Goal: Information Seeking & Learning: Learn about a topic

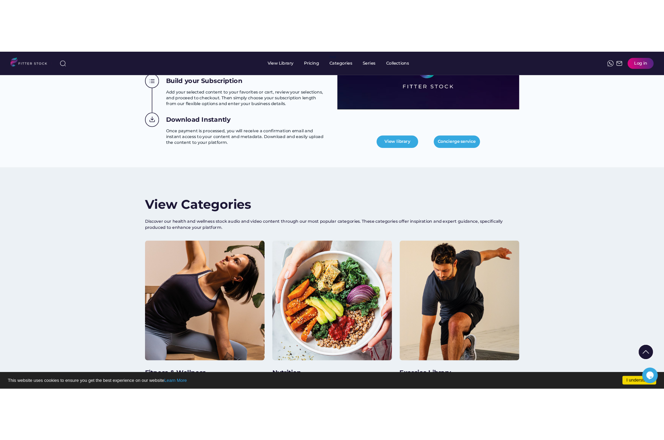
scroll to position [1620, 0]
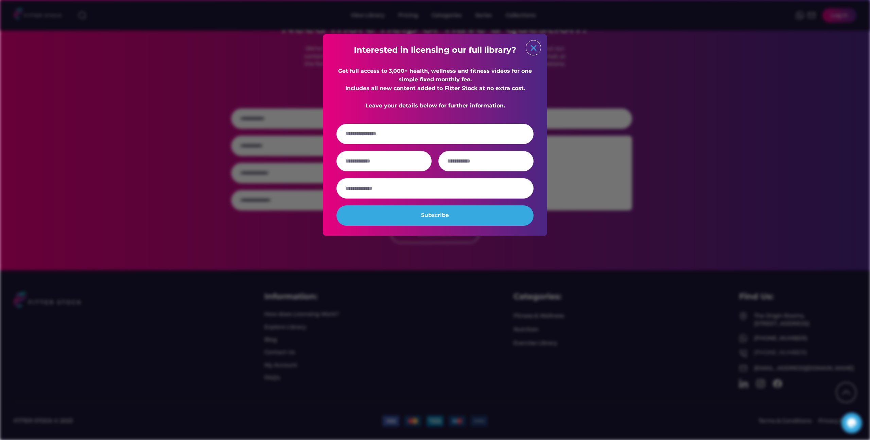
click at [531, 47] on text "close" at bounding box center [533, 48] width 10 height 10
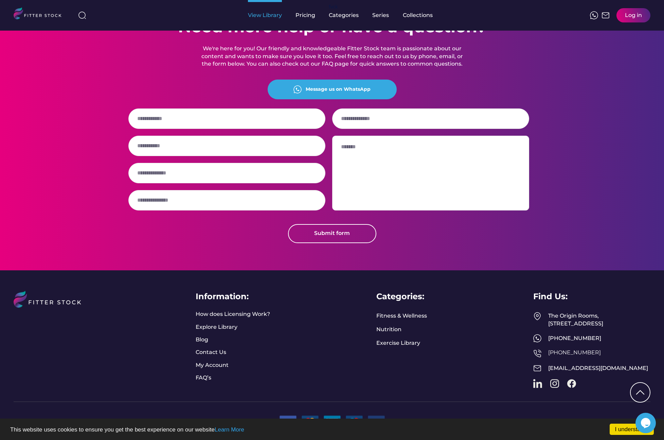
click at [270, 15] on div "View Library" at bounding box center [265, 15] width 34 height 7
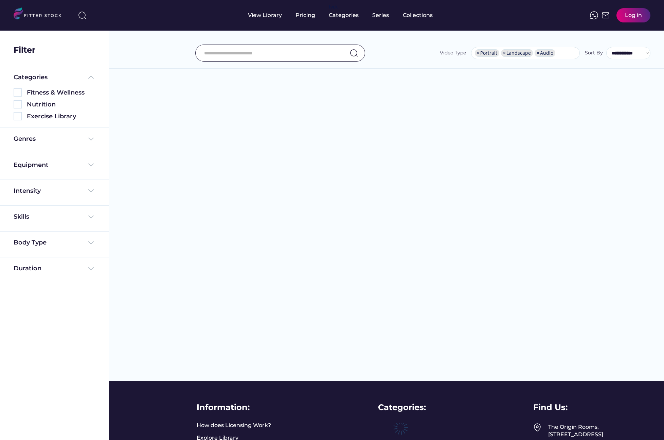
select select "**********"
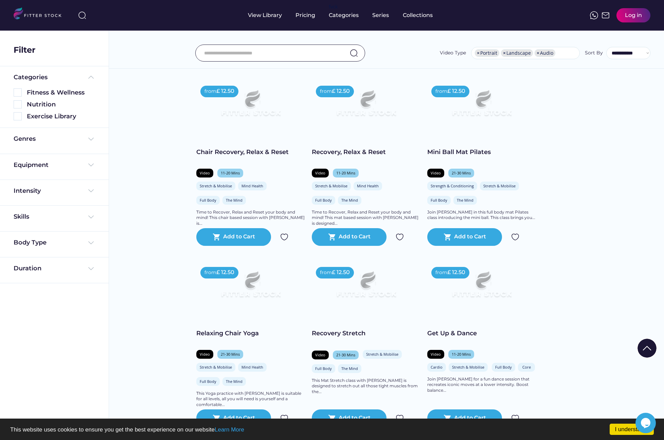
scroll to position [465, 0]
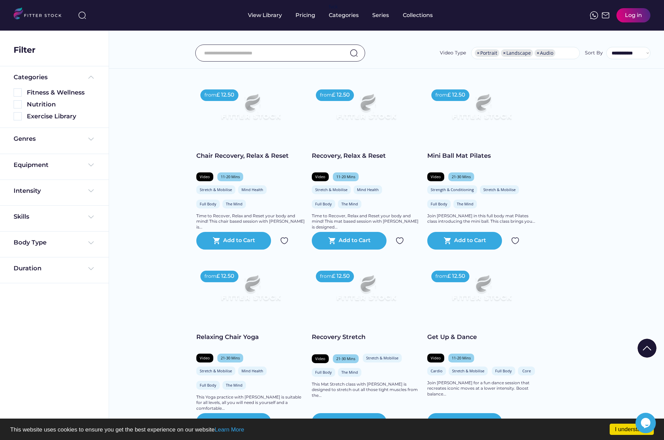
click at [42, 15] on img at bounding box center [41, 14] width 54 height 14
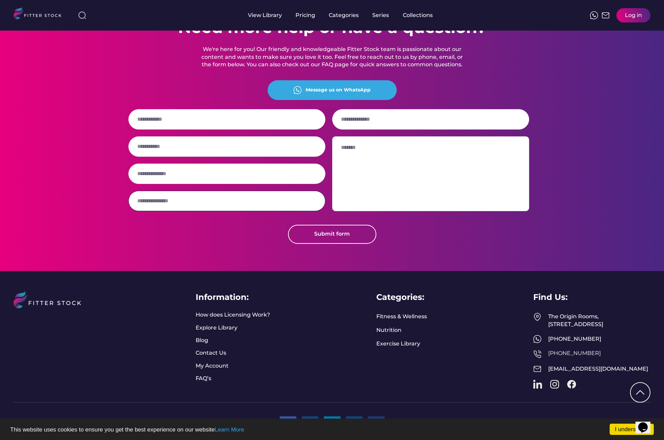
scroll to position [1620, 0]
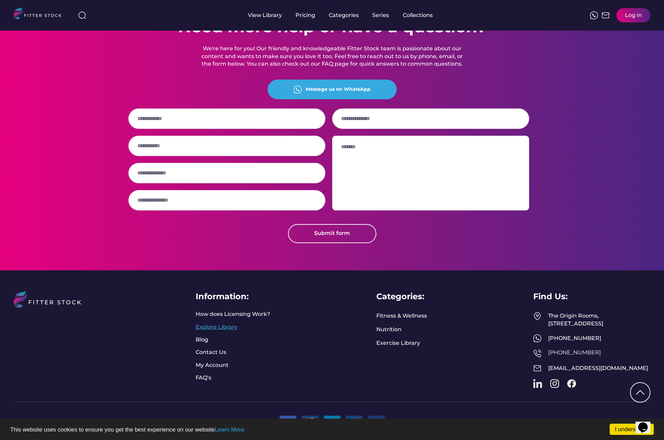
click at [221, 323] on link "Explore Library" at bounding box center [217, 326] width 42 height 7
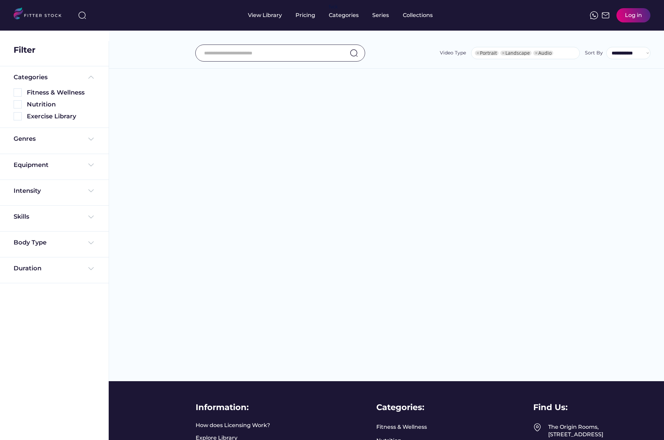
select select "**********"
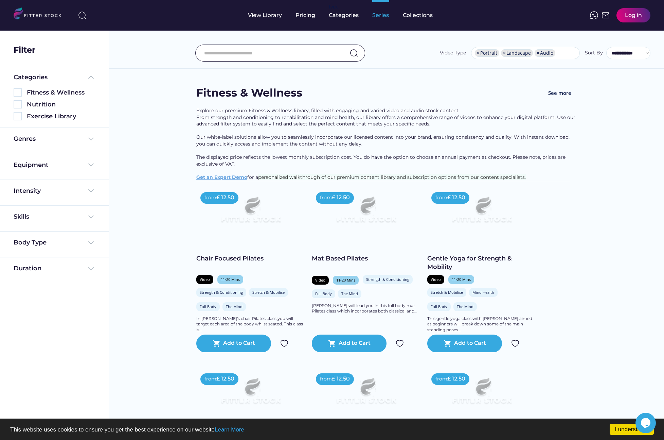
click at [380, 17] on div "Series" at bounding box center [380, 15] width 17 height 7
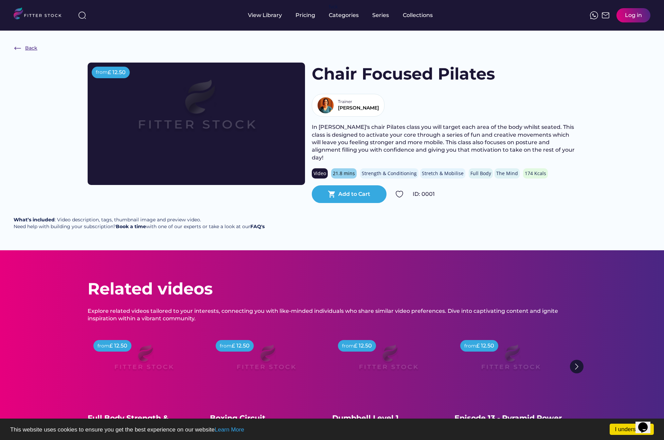
click at [17, 47] on img at bounding box center [18, 48] width 8 height 8
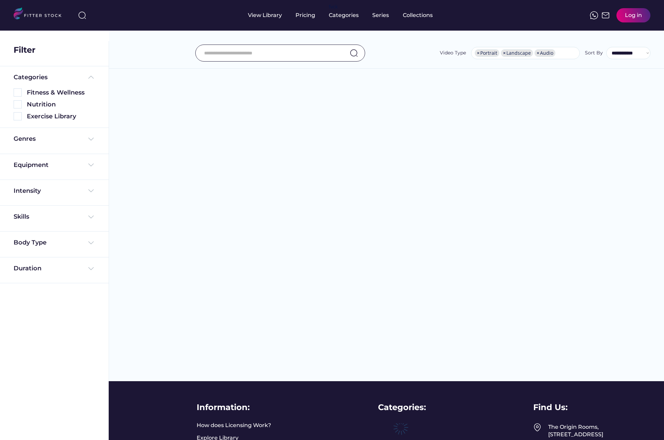
select select "**********"
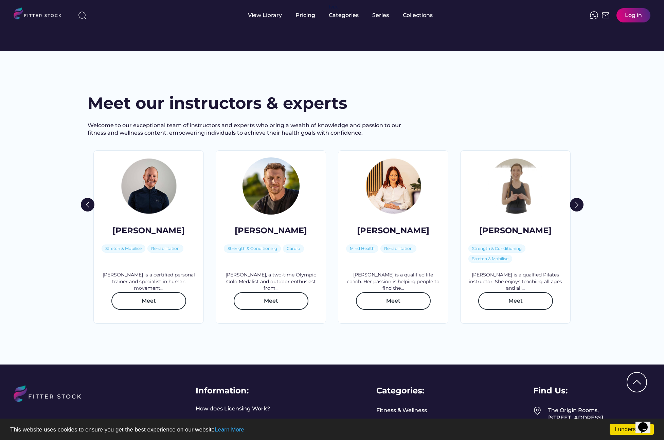
scroll to position [890, 0]
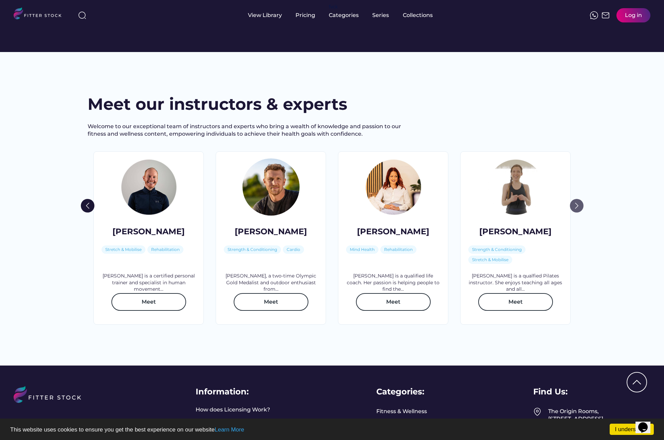
click at [580, 212] on img at bounding box center [577, 206] width 14 height 14
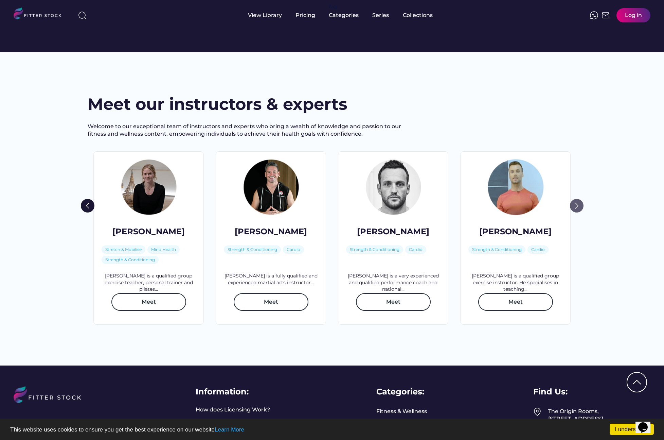
click at [580, 212] on img at bounding box center [577, 206] width 14 height 14
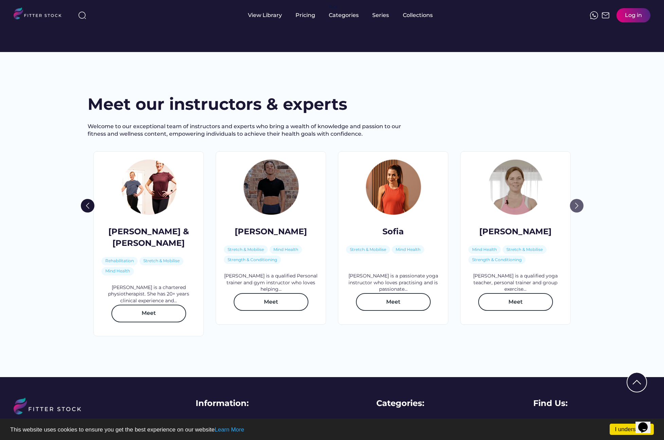
click at [580, 212] on img at bounding box center [577, 206] width 14 height 14
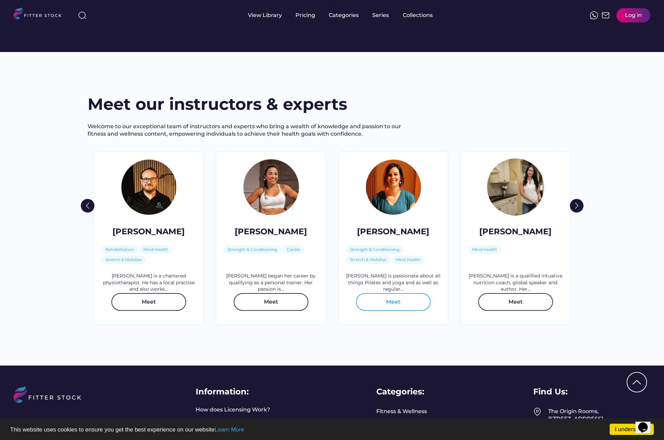
click at [388, 311] on button "Meet" at bounding box center [393, 302] width 75 height 18
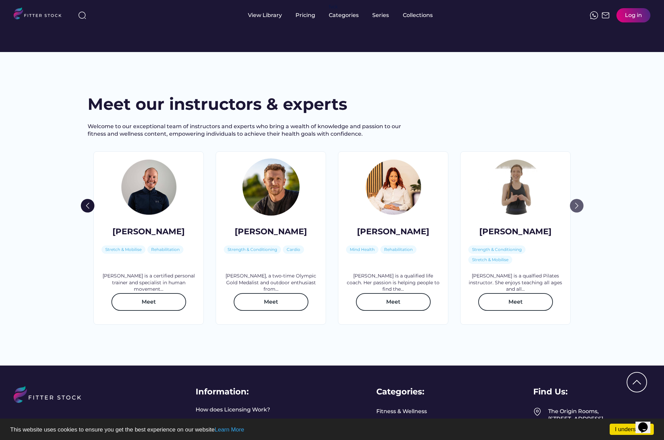
click at [579, 212] on img at bounding box center [577, 206] width 14 height 14
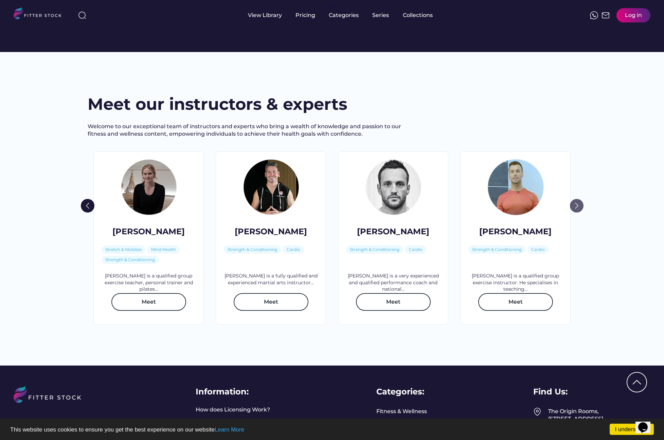
click at [579, 212] on img at bounding box center [577, 206] width 14 height 14
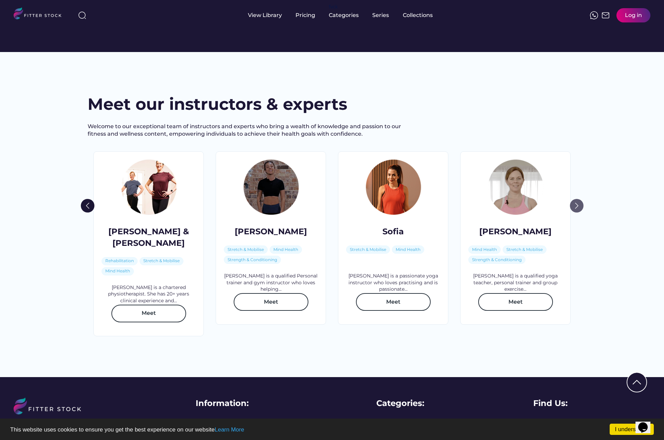
click at [579, 212] on img at bounding box center [577, 206] width 14 height 14
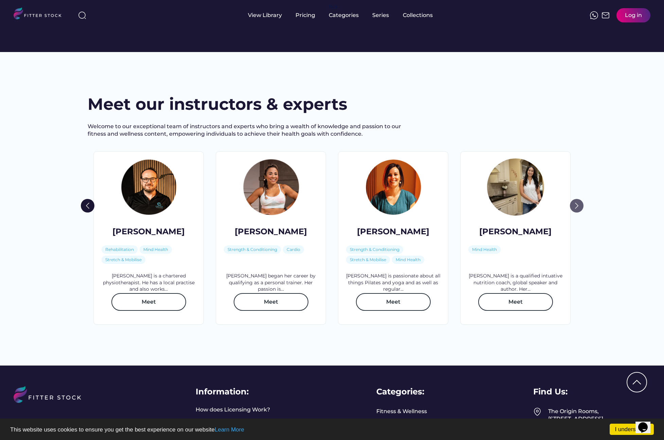
click at [579, 212] on img at bounding box center [577, 206] width 14 height 14
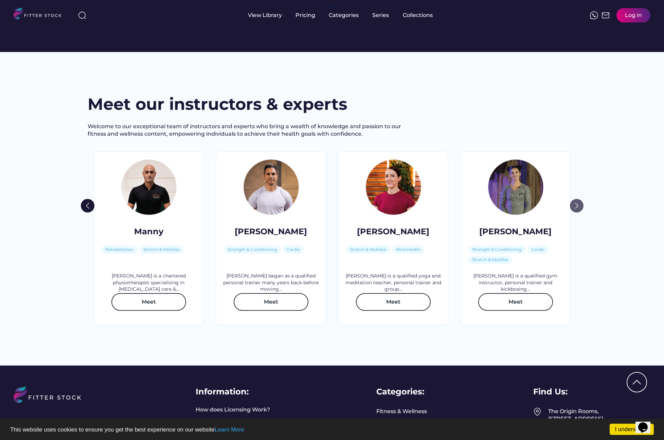
click at [579, 212] on img at bounding box center [577, 206] width 14 height 14
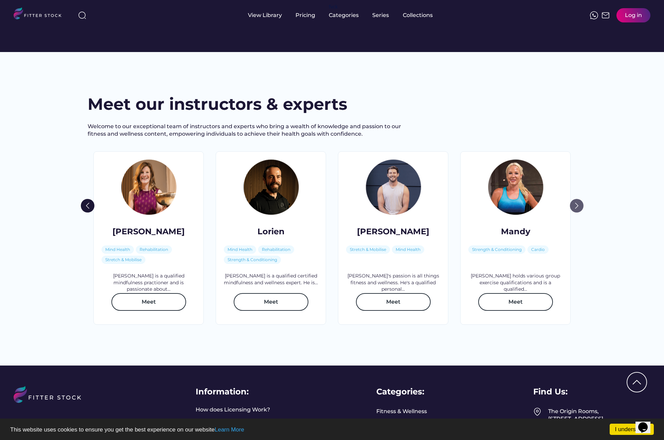
click at [579, 212] on img at bounding box center [577, 206] width 14 height 14
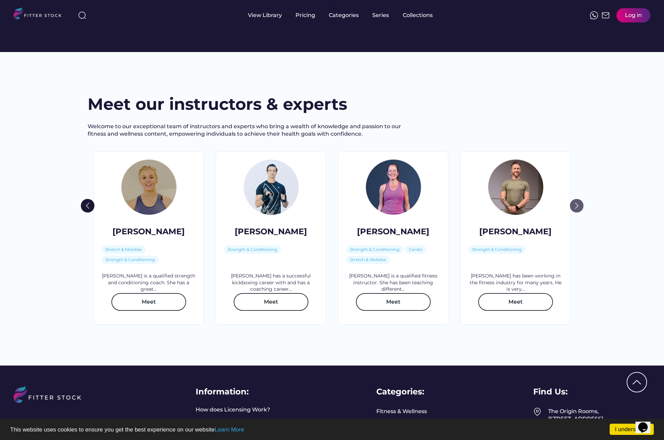
click at [579, 212] on img at bounding box center [577, 206] width 14 height 14
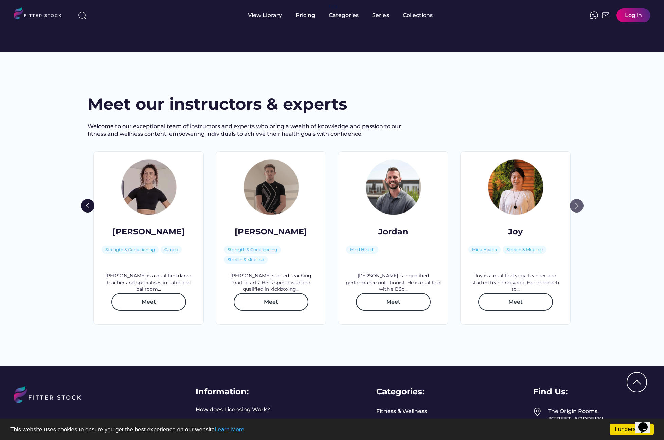
click at [579, 212] on img at bounding box center [577, 206] width 14 height 14
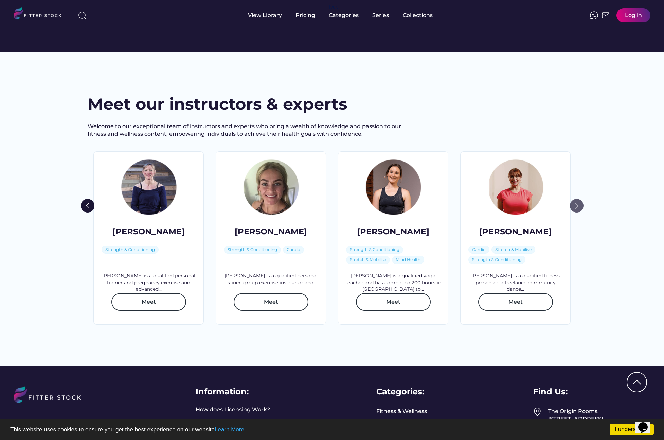
click at [579, 212] on img at bounding box center [577, 206] width 14 height 14
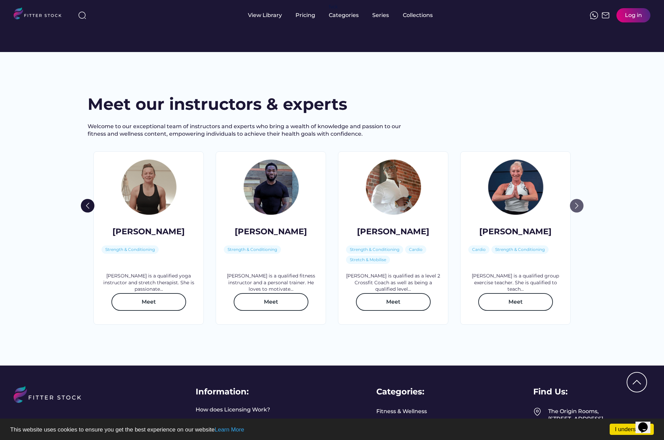
click at [579, 212] on img at bounding box center [577, 206] width 14 height 14
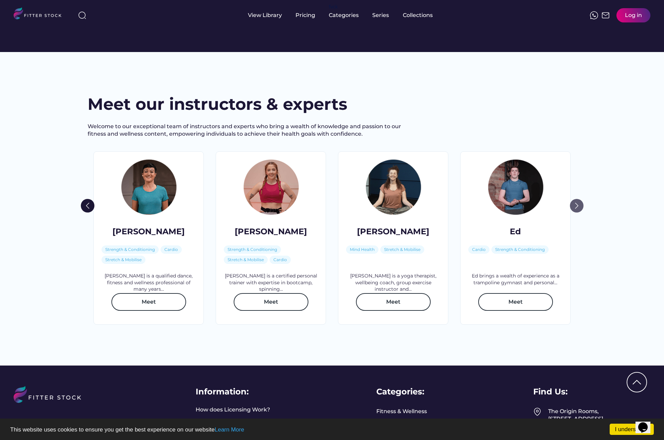
click at [579, 212] on img at bounding box center [577, 206] width 14 height 14
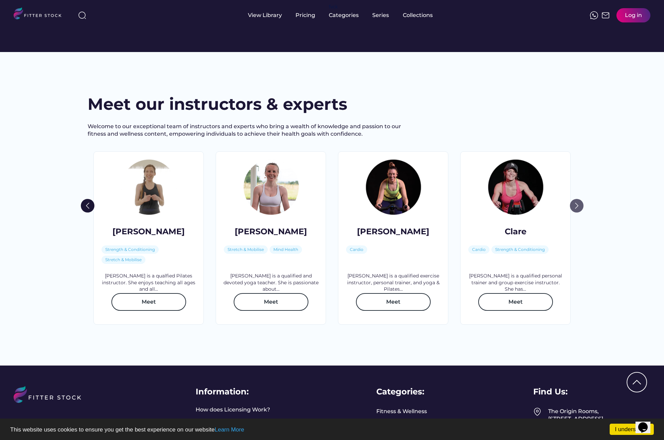
click at [579, 212] on img at bounding box center [577, 206] width 14 height 14
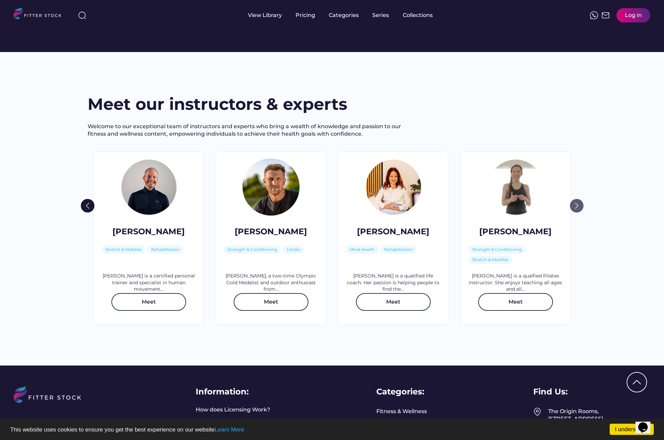
click at [579, 212] on img at bounding box center [577, 206] width 14 height 14
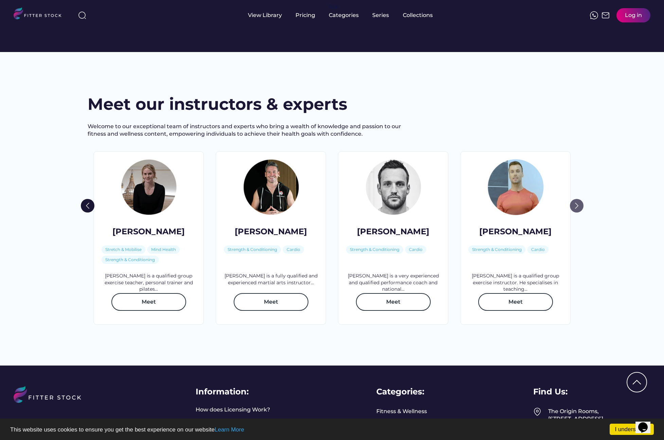
click at [579, 212] on img at bounding box center [577, 206] width 14 height 14
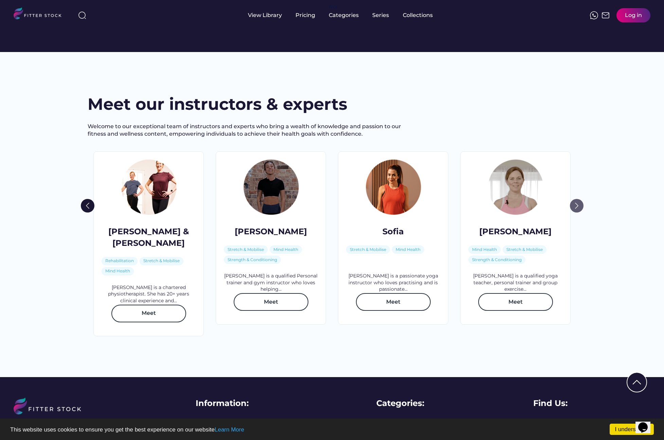
click at [579, 212] on img at bounding box center [577, 206] width 14 height 14
